Goal: Task Accomplishment & Management: Use online tool/utility

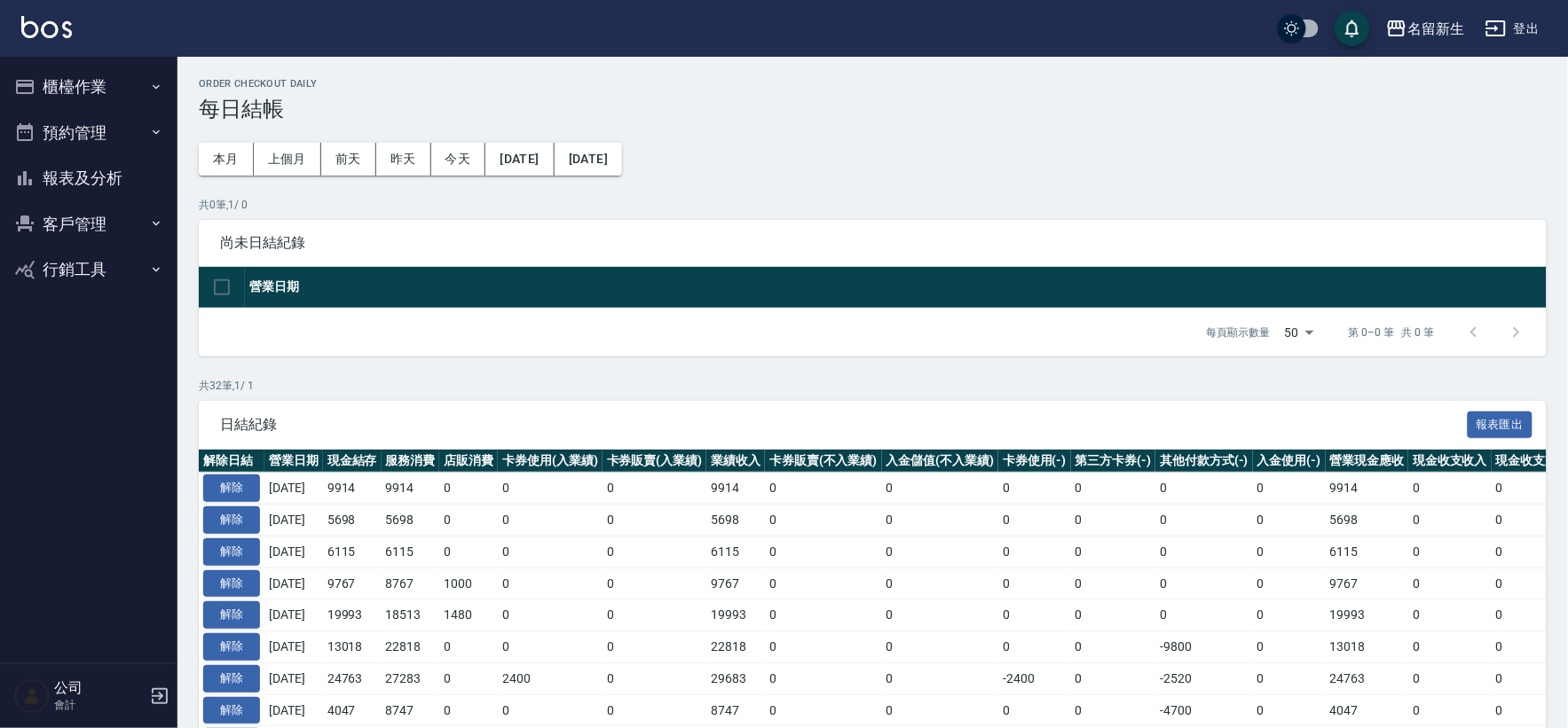
click at [152, 74] on button "櫃檯作業" at bounding box center [88, 87] width 163 height 46
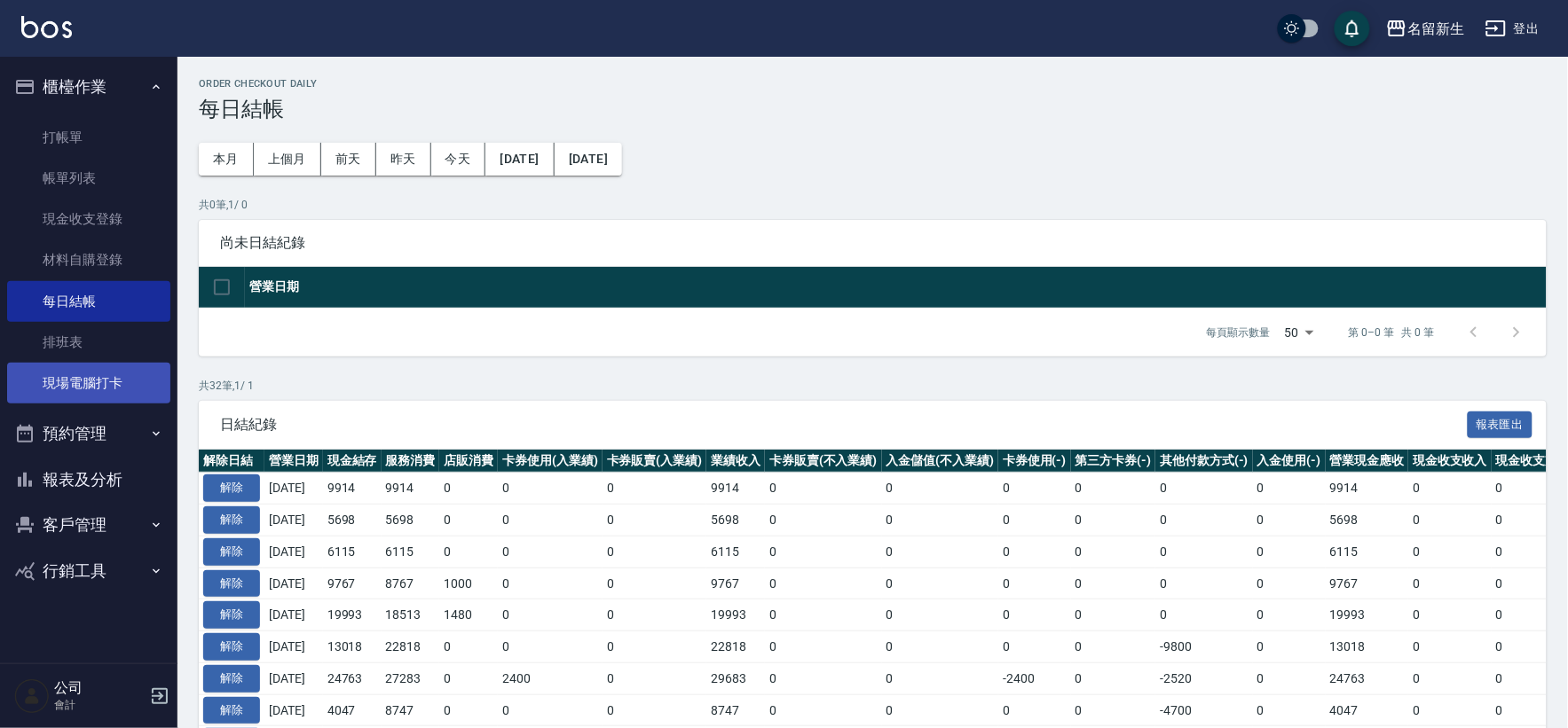
click at [113, 391] on link "現場電腦打卡" at bounding box center [88, 383] width 163 height 41
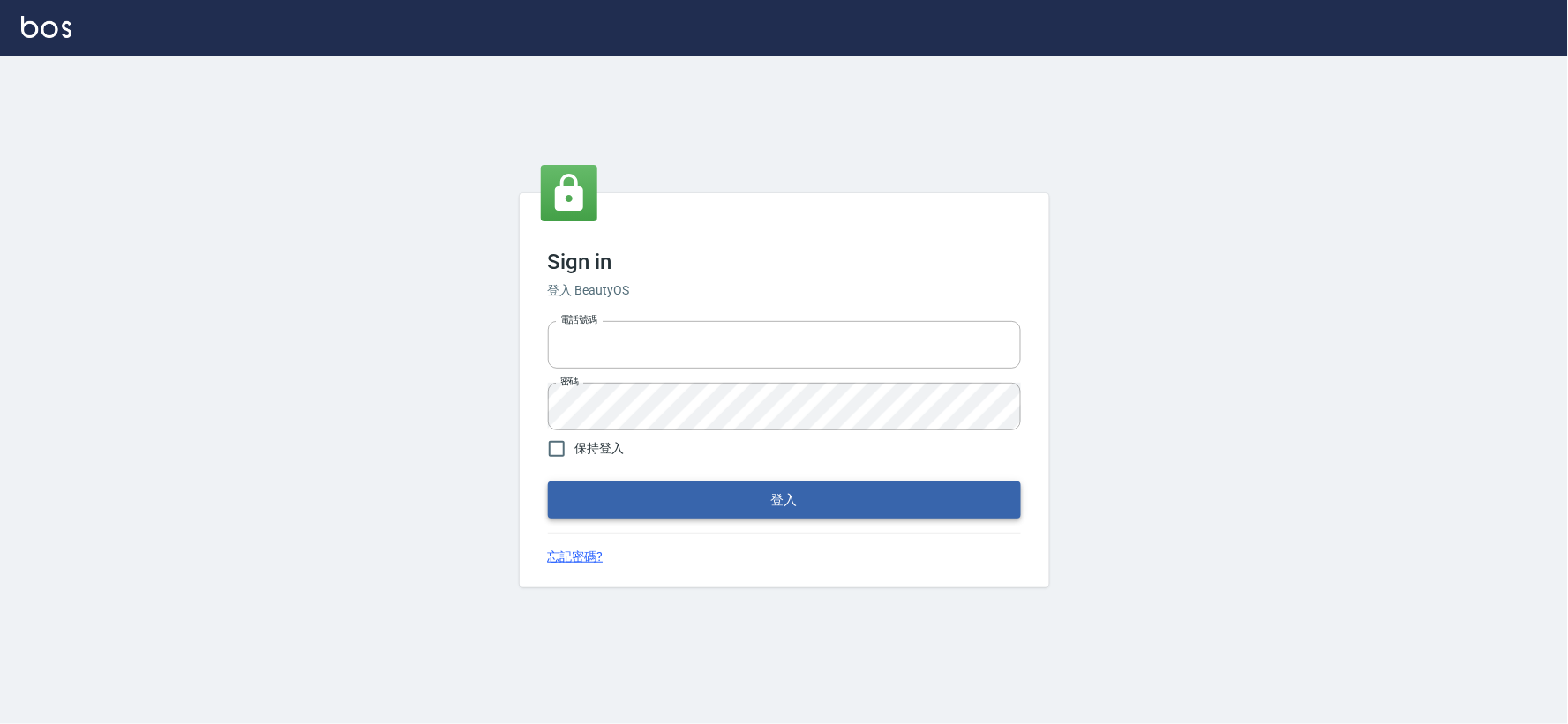
type input "034258365"
click at [784, 490] on button "登入" at bounding box center [784, 500] width 473 height 37
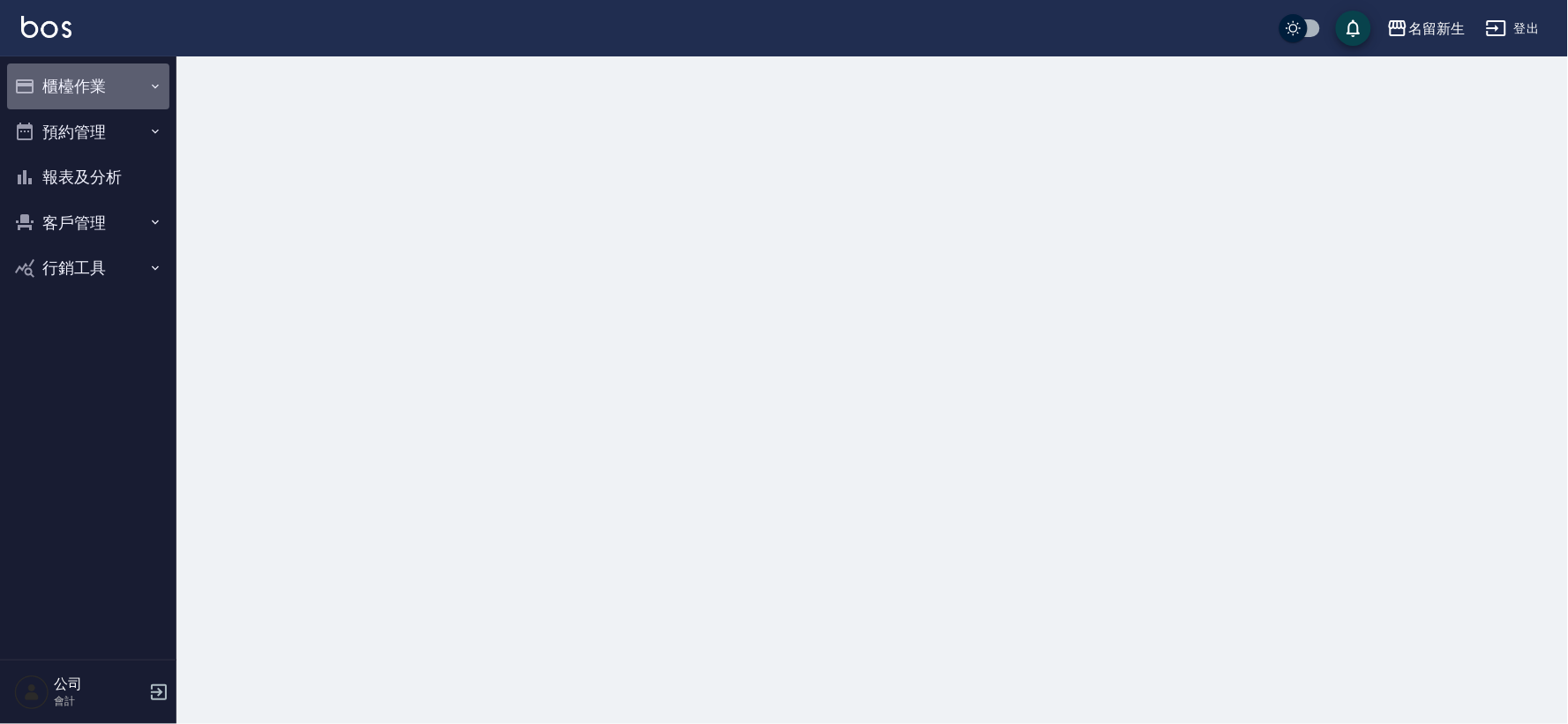
click at [94, 76] on button "櫃檯作業" at bounding box center [87, 86] width 162 height 46
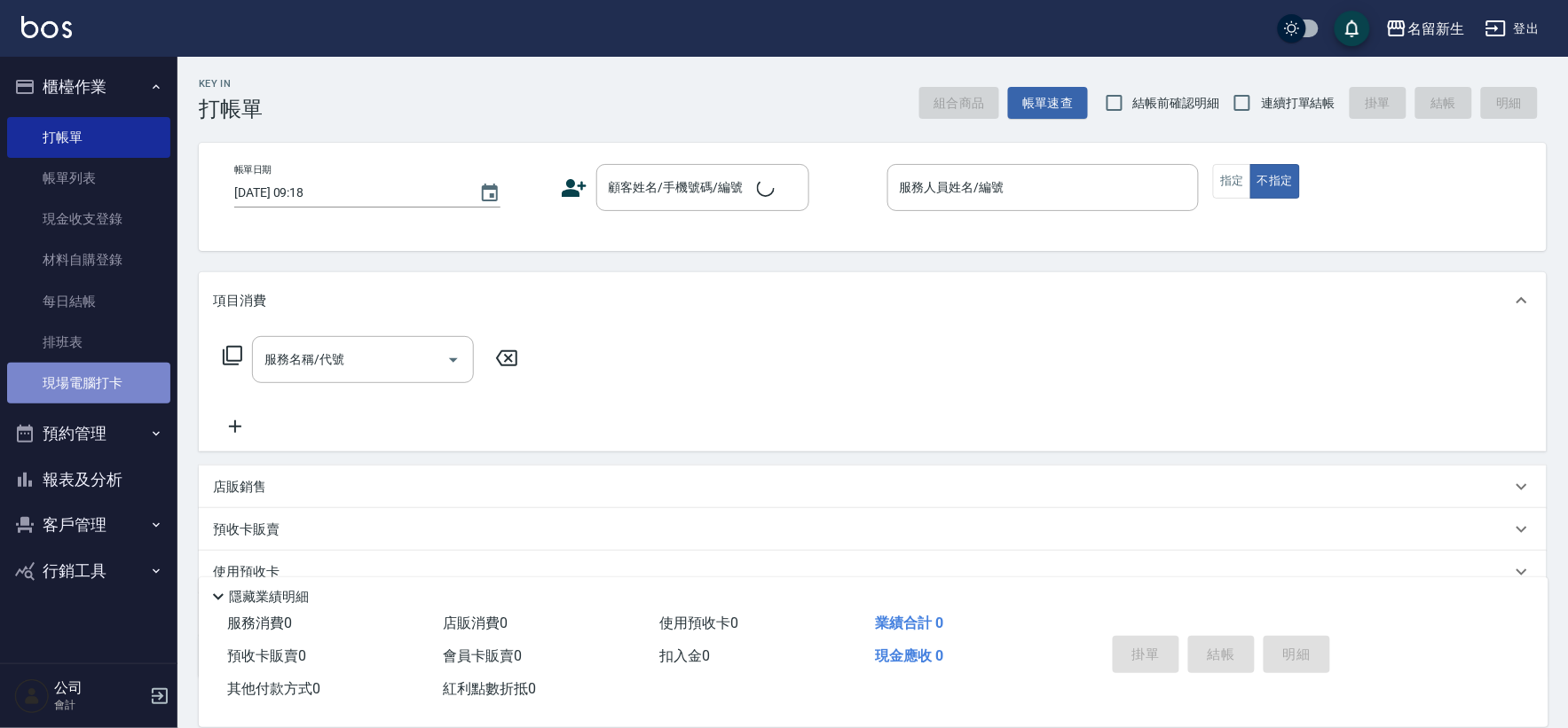
click at [99, 392] on link "現場電腦打卡" at bounding box center [88, 383] width 163 height 41
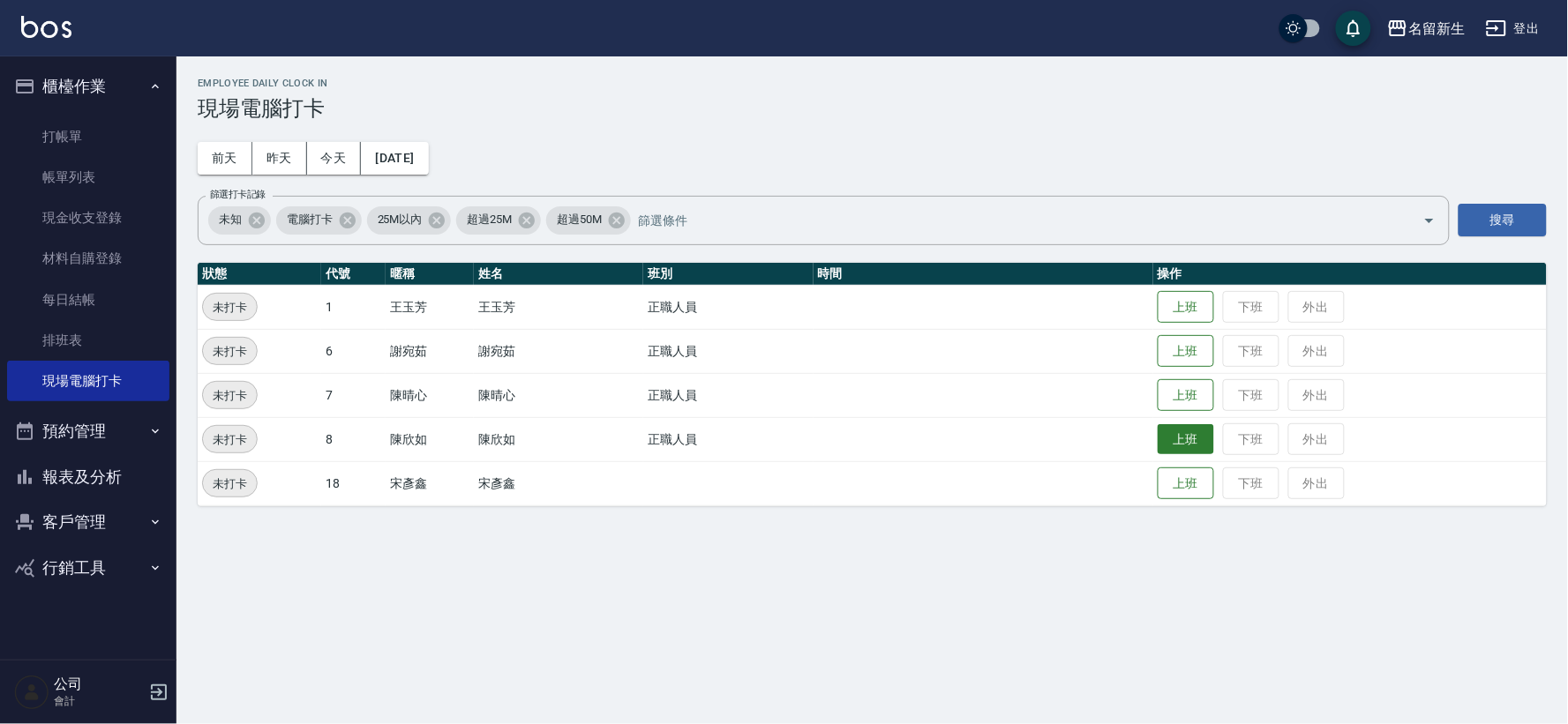
click at [1169, 439] on button "上班" at bounding box center [1186, 439] width 57 height 31
click at [426, 43] on div "名[PERSON_NAME]出" at bounding box center [784, 28] width 1568 height 57
click at [1205, 312] on button "上班" at bounding box center [1186, 307] width 57 height 31
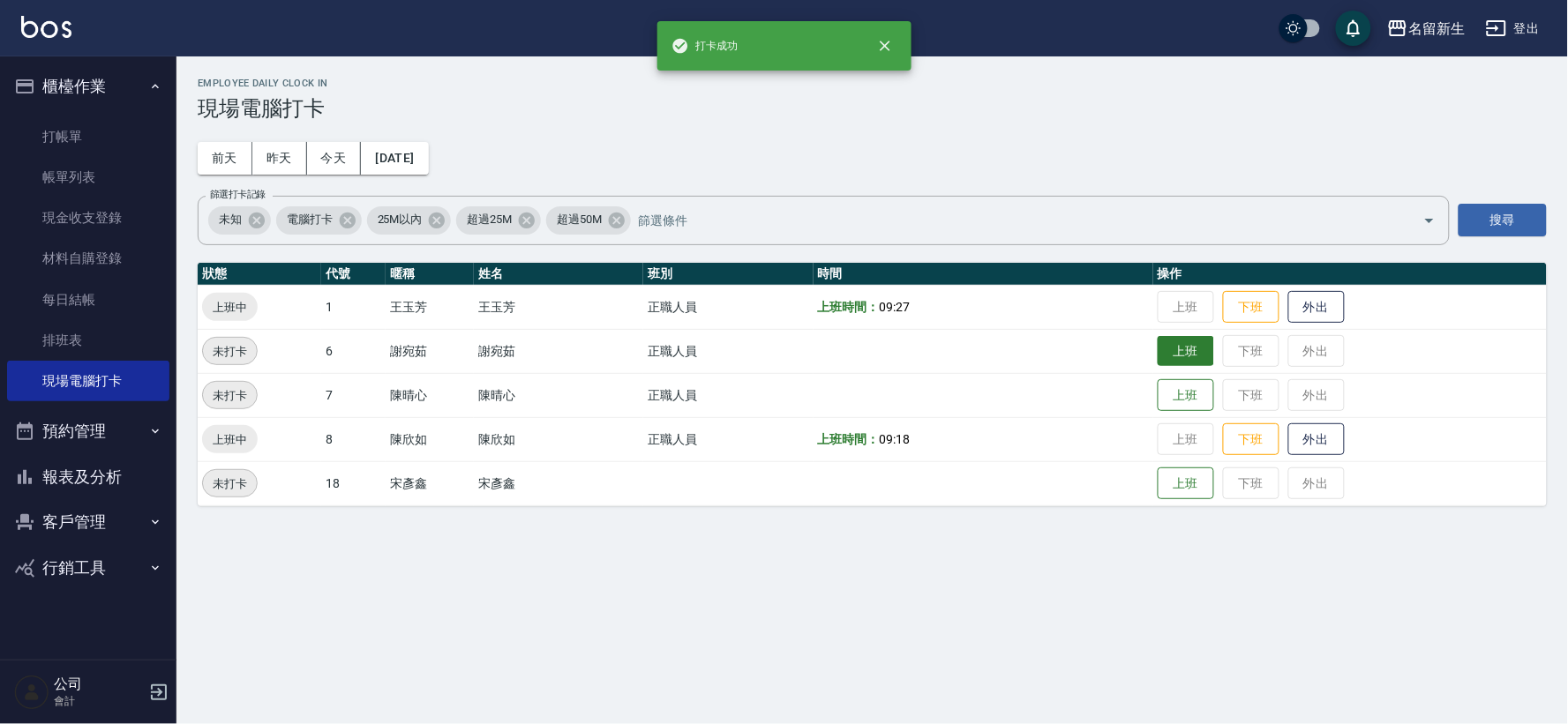
click at [1193, 346] on button "上班" at bounding box center [1186, 351] width 57 height 31
click at [1183, 473] on button "上班" at bounding box center [1186, 484] width 57 height 31
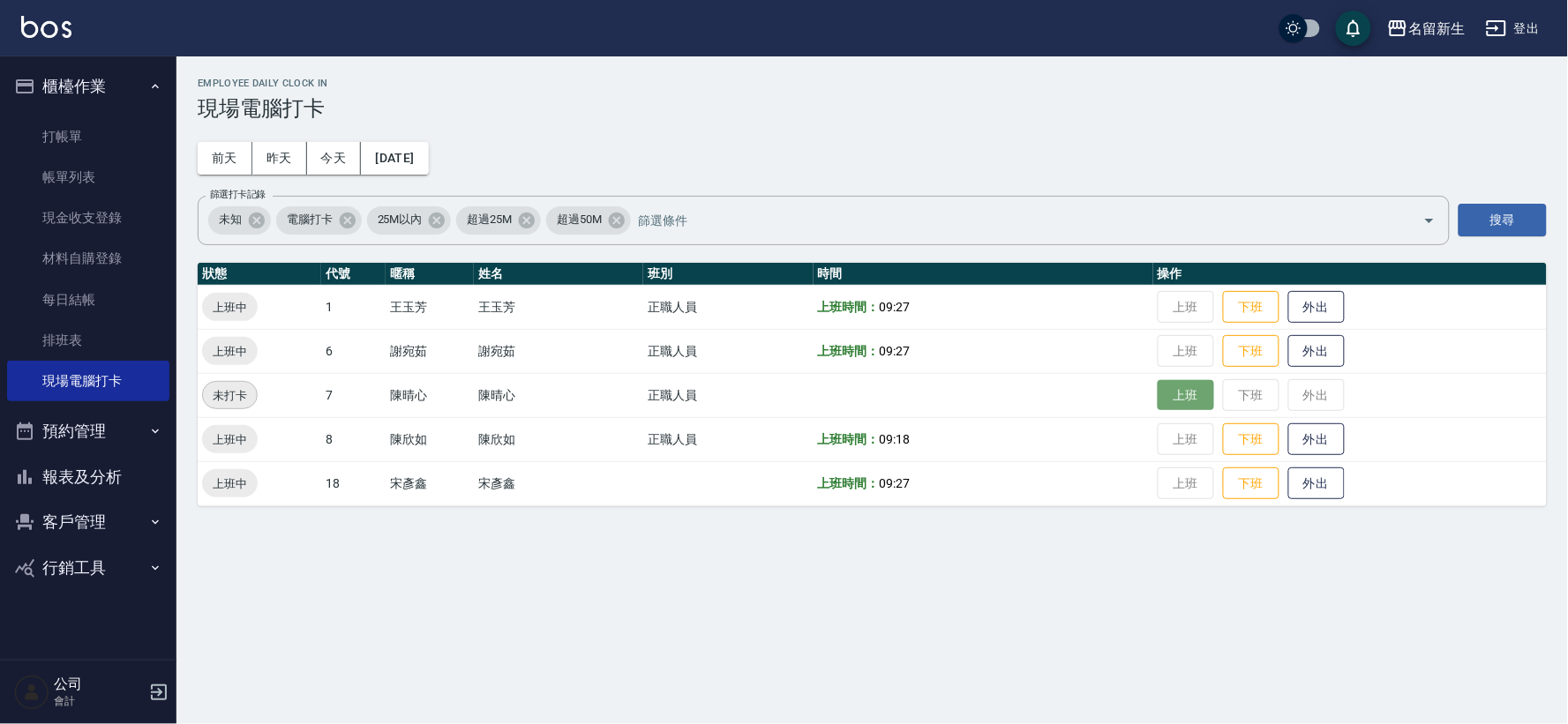
click at [1165, 391] on button "上班" at bounding box center [1186, 396] width 57 height 31
